Goal: Complete application form: Complete application form

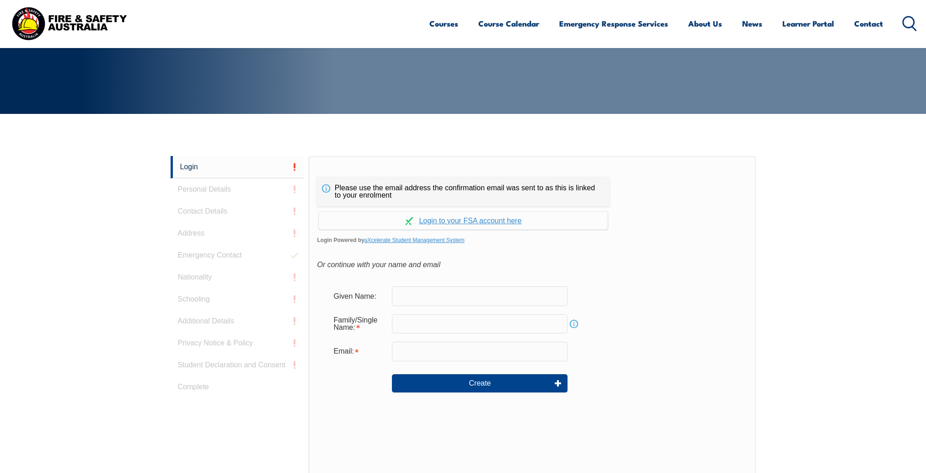
scroll to position [216, 0]
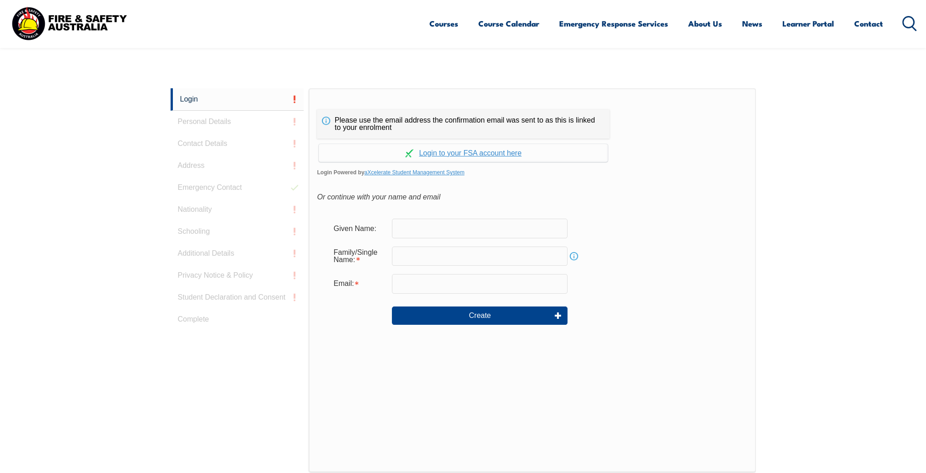
click at [443, 232] on input "text" at bounding box center [480, 228] width 176 height 19
type input "Adam"
type input "Elstob"
type input "adam.elstob@burnet.edu.au"
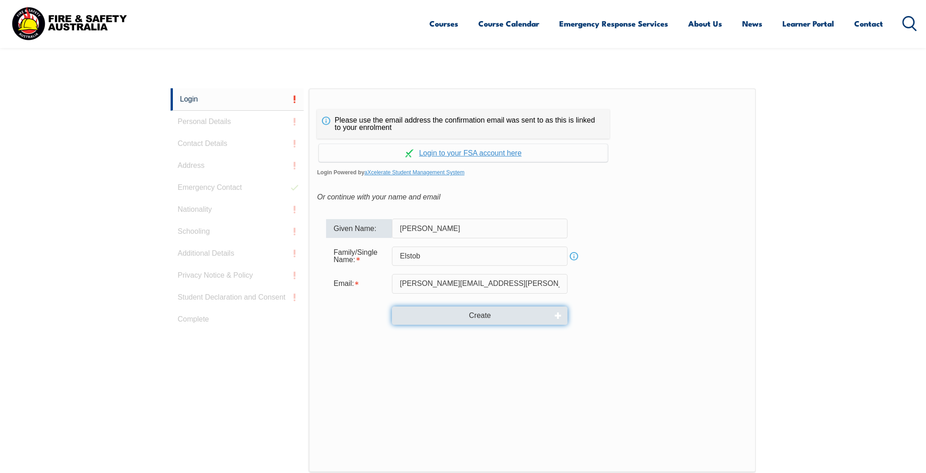
click at [482, 313] on button "Create" at bounding box center [480, 315] width 176 height 18
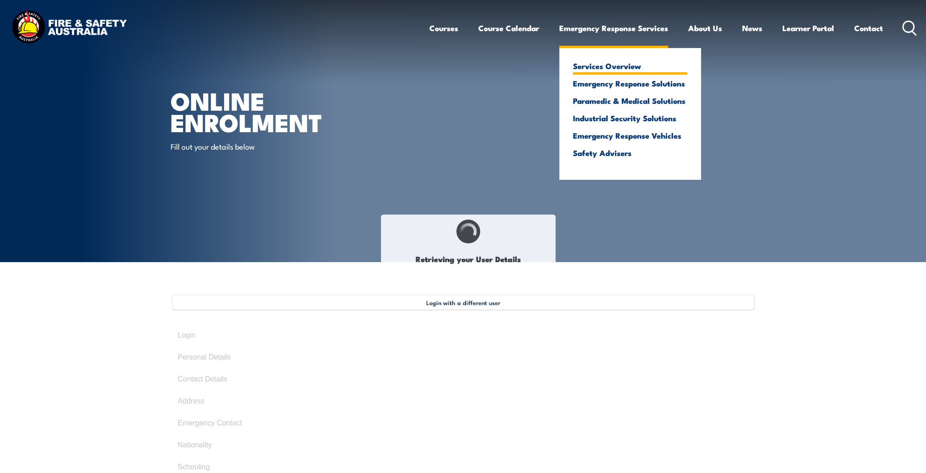
select select "Mr"
type input "Adam"
type input "Elstob"
type input "June 30, 1976"
type input "3B5CSM6B3G"
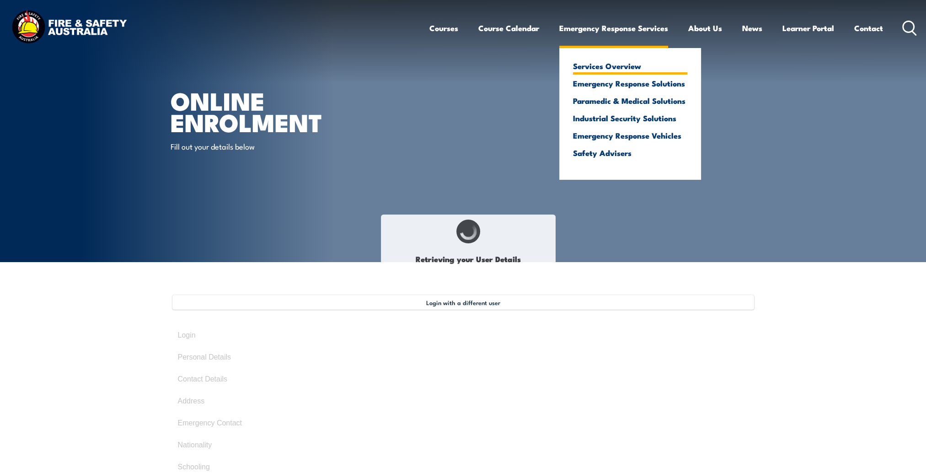
select select "M"
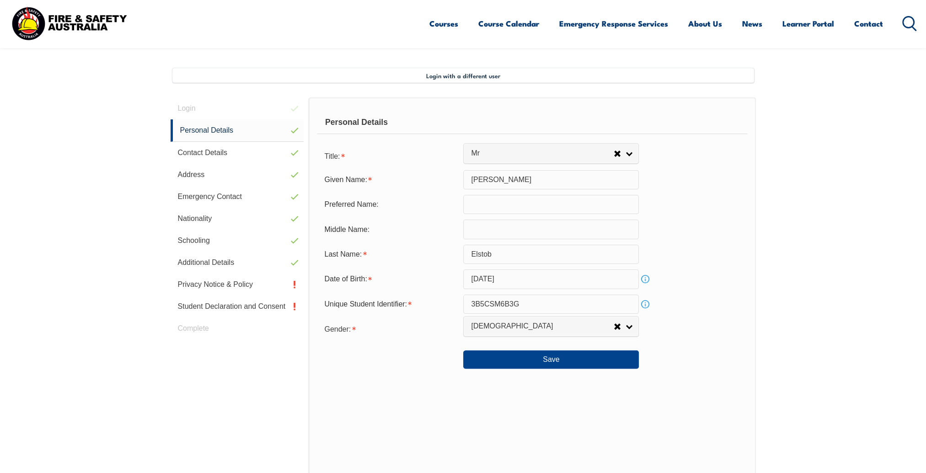
scroll to position [249, 0]
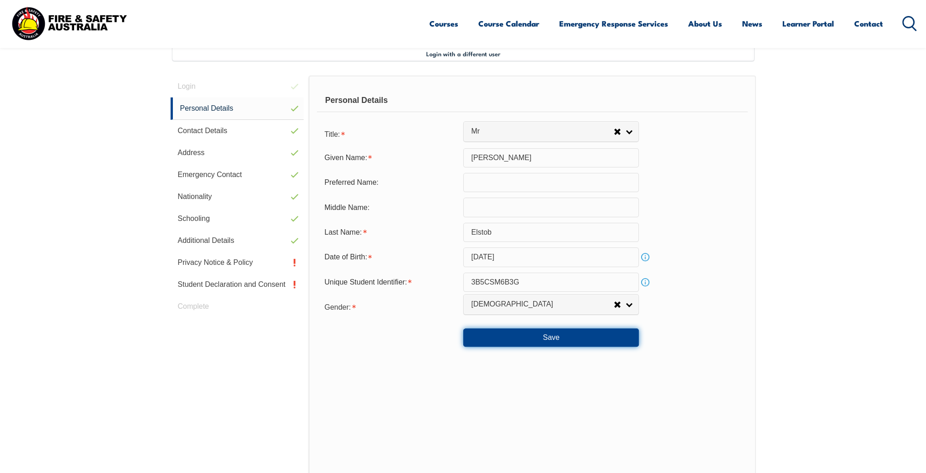
click at [562, 337] on button "Save" at bounding box center [551, 337] width 176 height 18
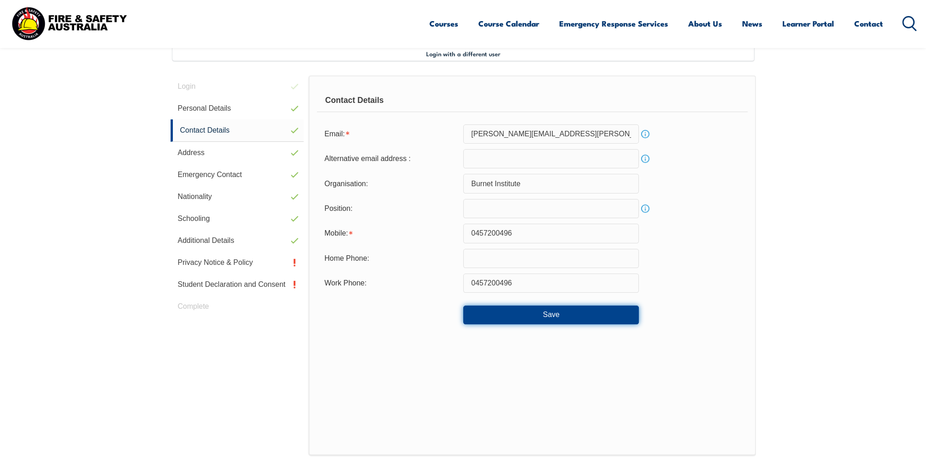
click at [558, 316] on button "Save" at bounding box center [551, 314] width 176 height 18
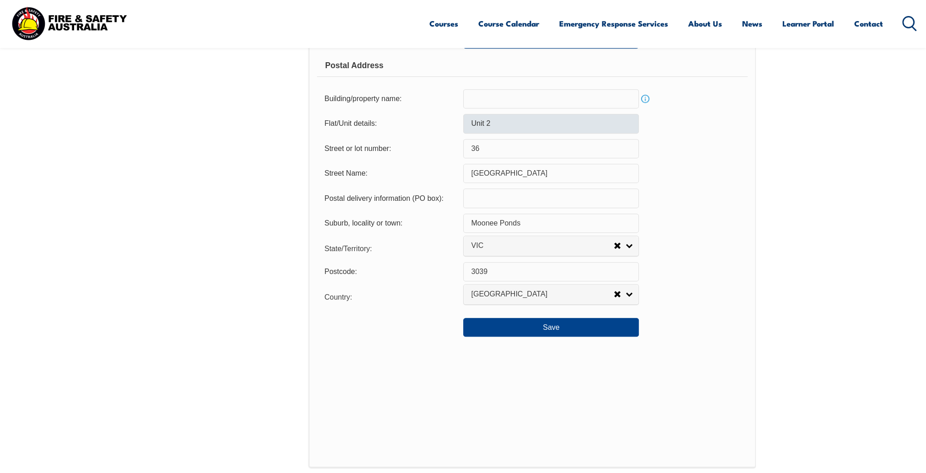
scroll to position [660, 0]
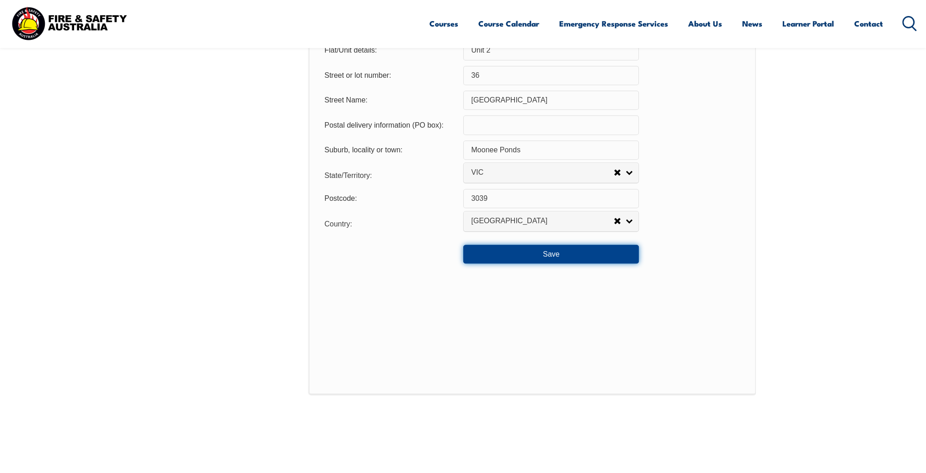
click at [552, 257] on button "Save" at bounding box center [551, 254] width 176 height 18
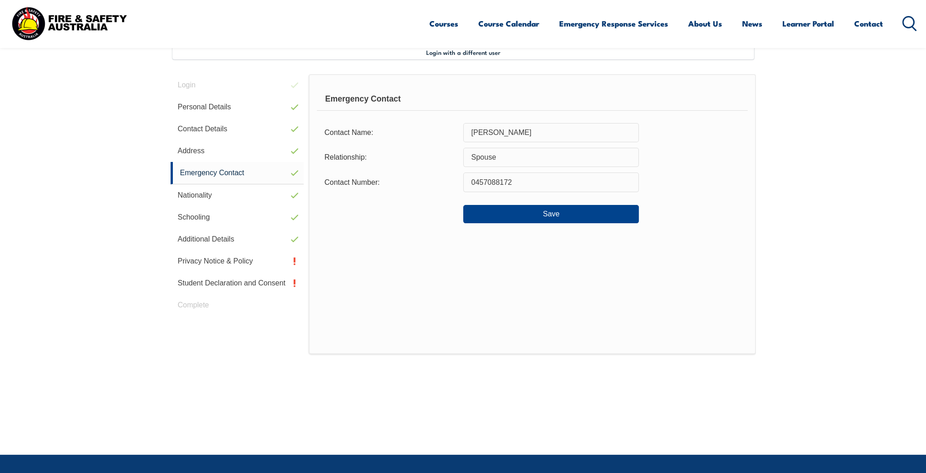
scroll to position [249, 0]
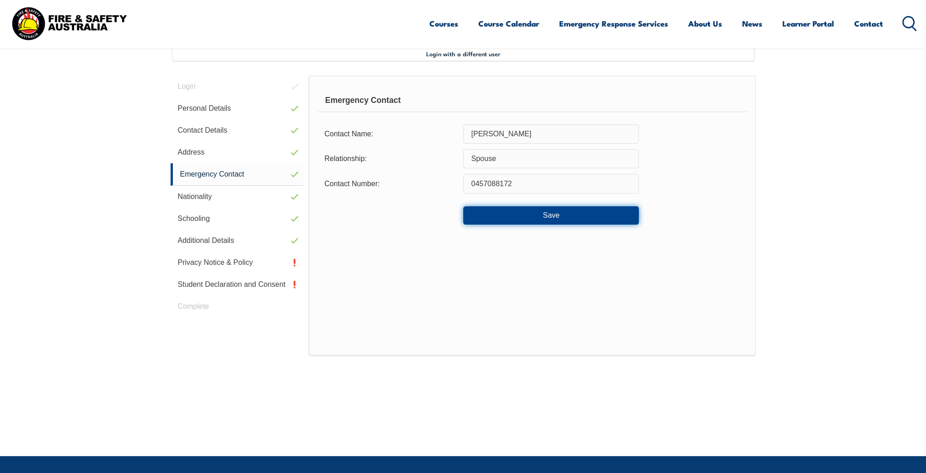
click at [553, 216] on button "Save" at bounding box center [551, 215] width 176 height 18
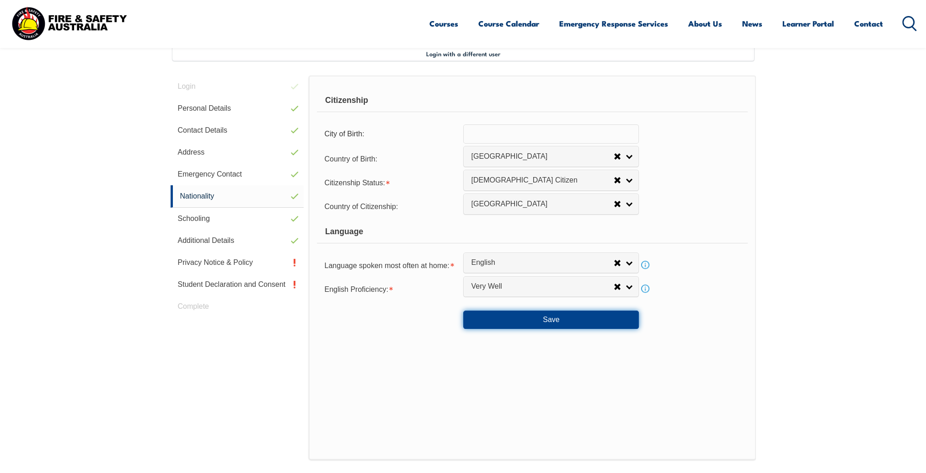
click at [552, 317] on button "Save" at bounding box center [551, 320] width 176 height 18
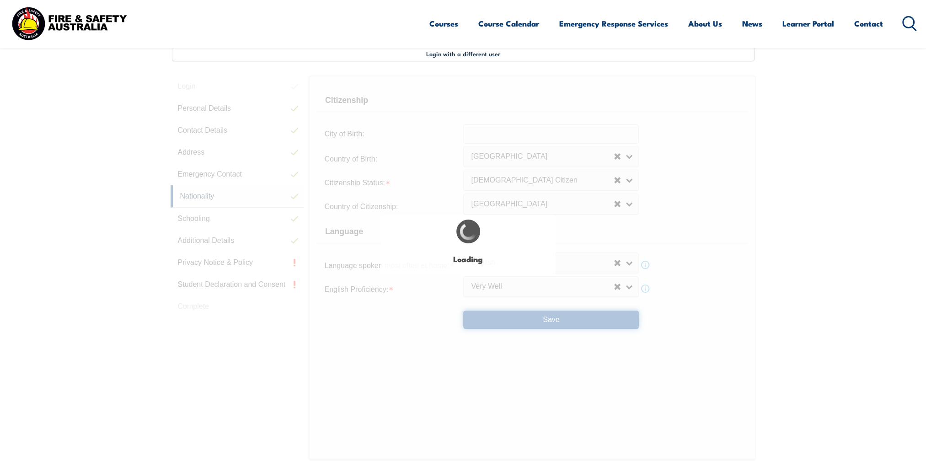
select select "false"
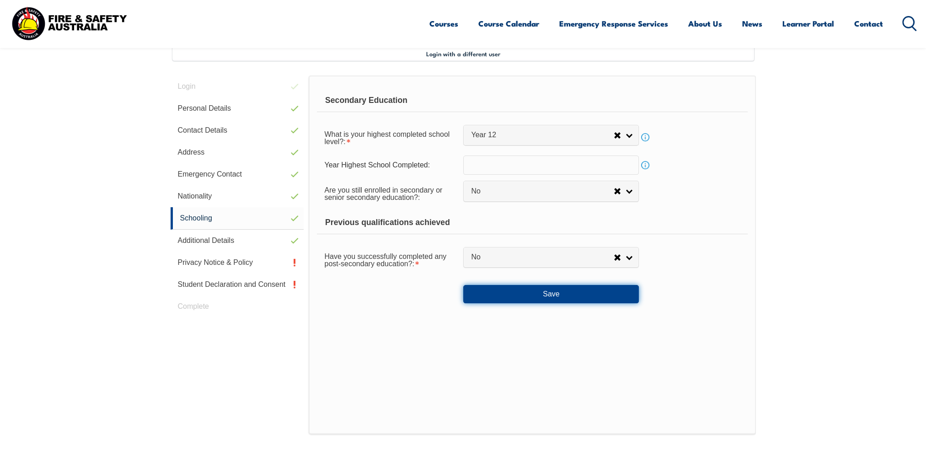
click at [553, 292] on button "Save" at bounding box center [551, 294] width 176 height 18
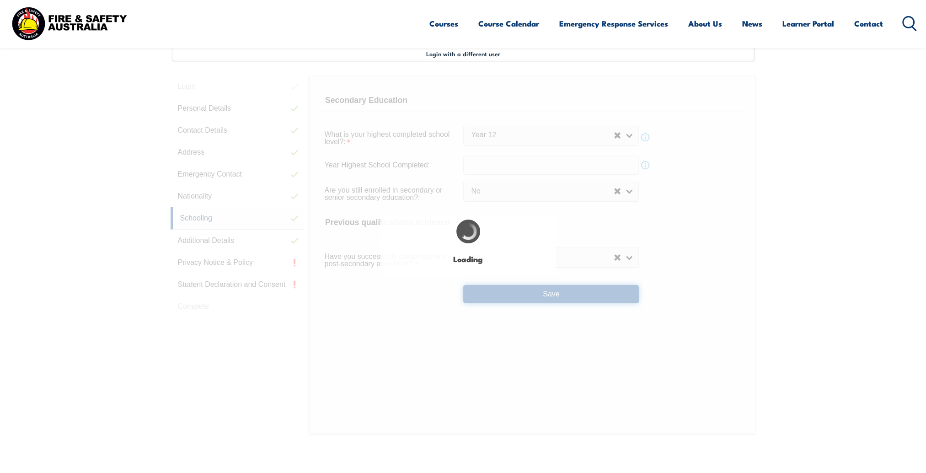
select select "false"
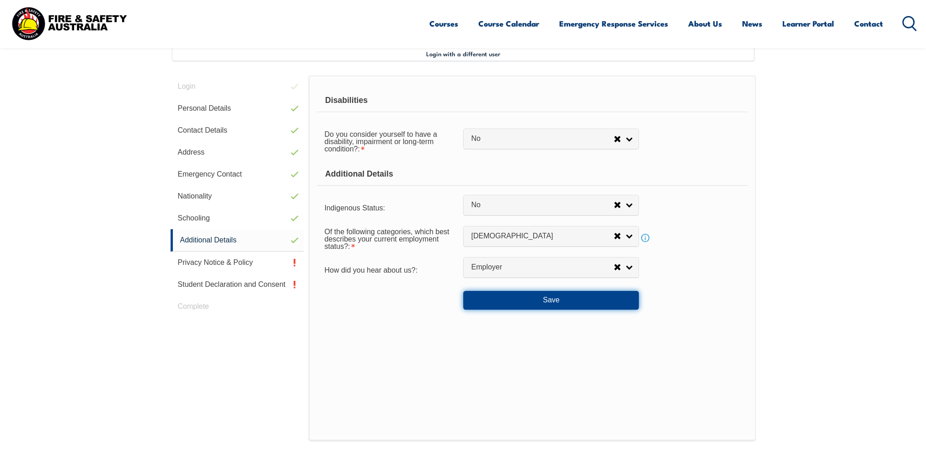
click at [547, 300] on button "Save" at bounding box center [551, 300] width 176 height 18
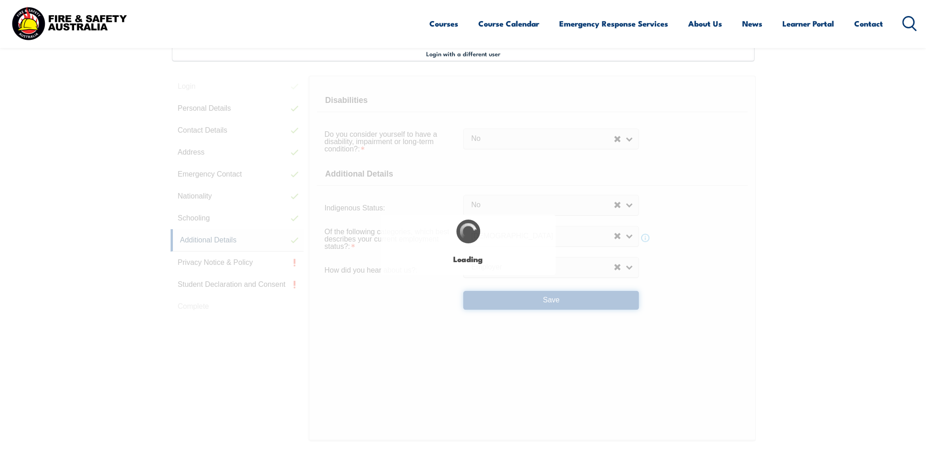
select select "false"
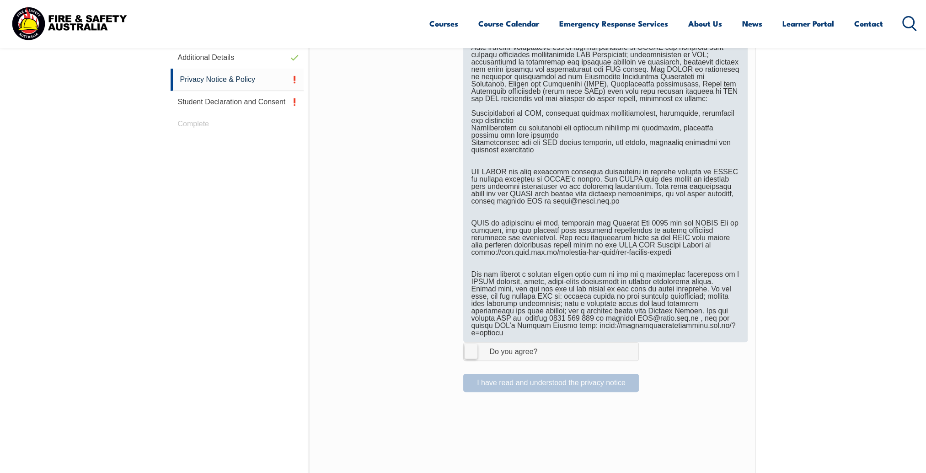
scroll to position [432, 0]
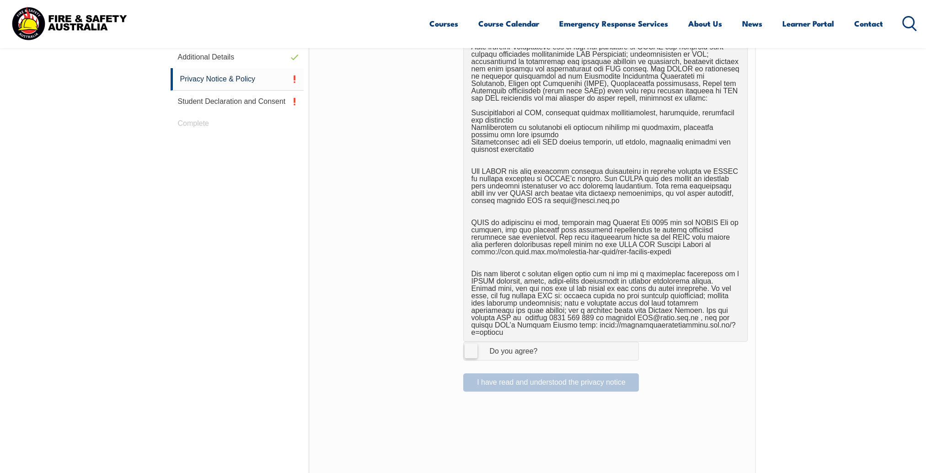
click at [474, 345] on label "I Agree Do you agree?" at bounding box center [551, 351] width 176 height 18
click at [545, 345] on input "I Agree Do you agree?" at bounding box center [553, 350] width 16 height 17
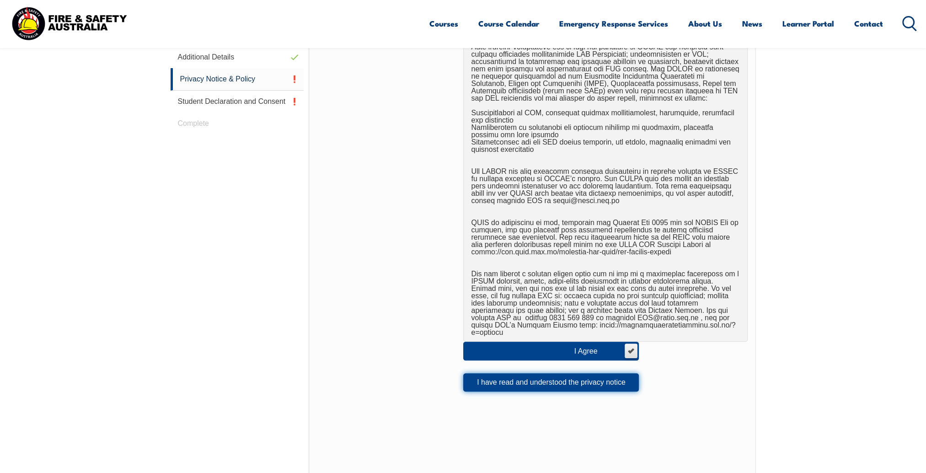
click at [556, 374] on button "I have read and understood the privacy notice" at bounding box center [551, 382] width 176 height 18
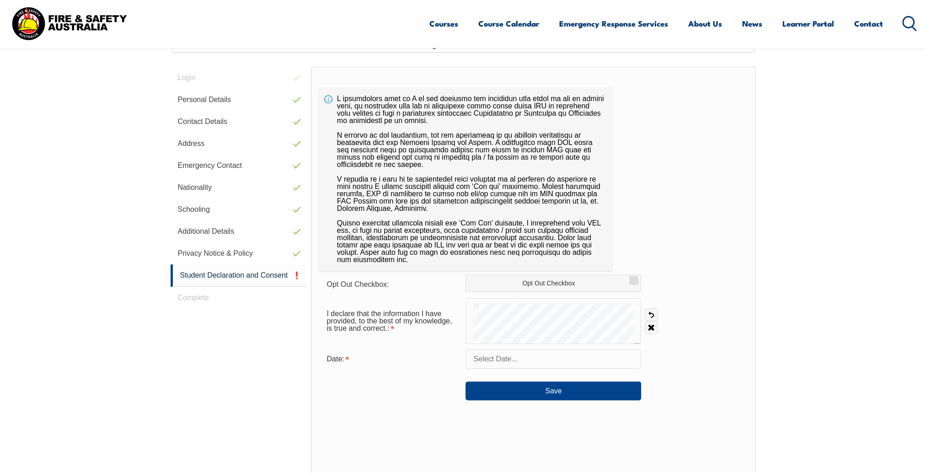
scroll to position [249, 0]
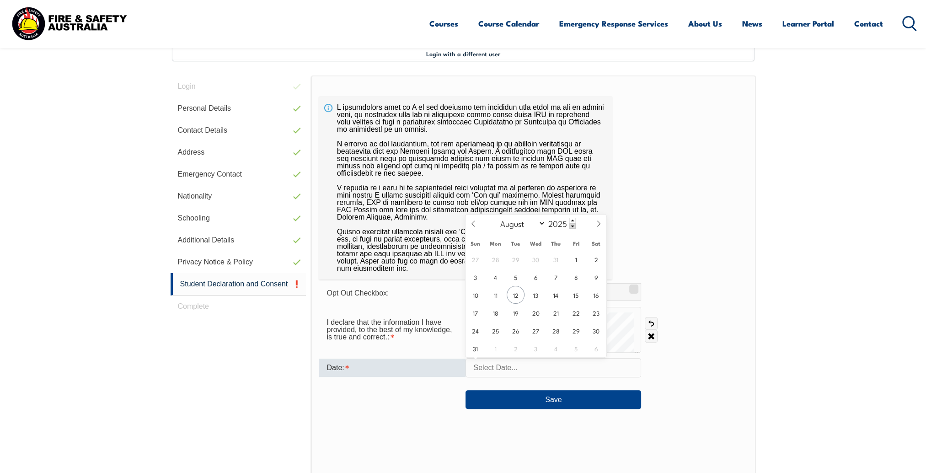
click at [494, 369] on input "text" at bounding box center [554, 367] width 176 height 19
click at [514, 294] on span "12" at bounding box center [516, 295] width 18 height 18
type input "August 12, 2025"
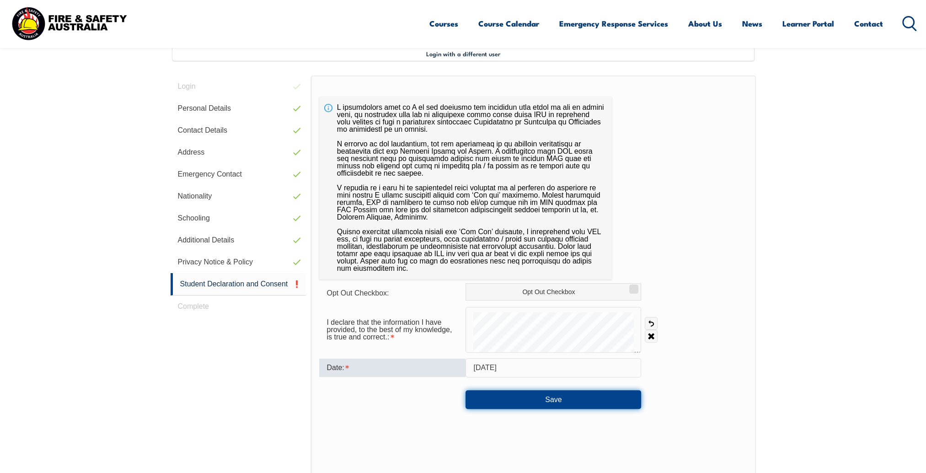
click at [529, 400] on button "Save" at bounding box center [554, 399] width 176 height 18
